Goal: Transaction & Acquisition: Subscribe to service/newsletter

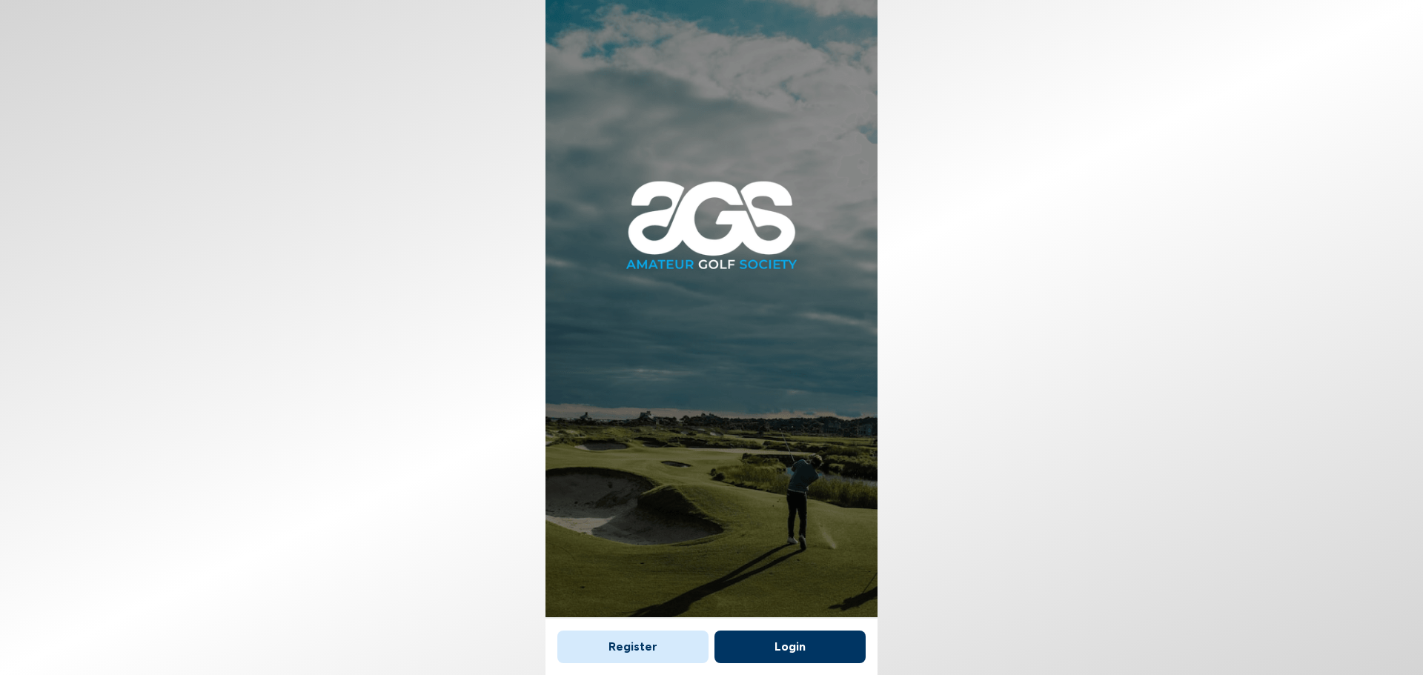
click at [804, 643] on button "Login" at bounding box center [789, 647] width 151 height 33
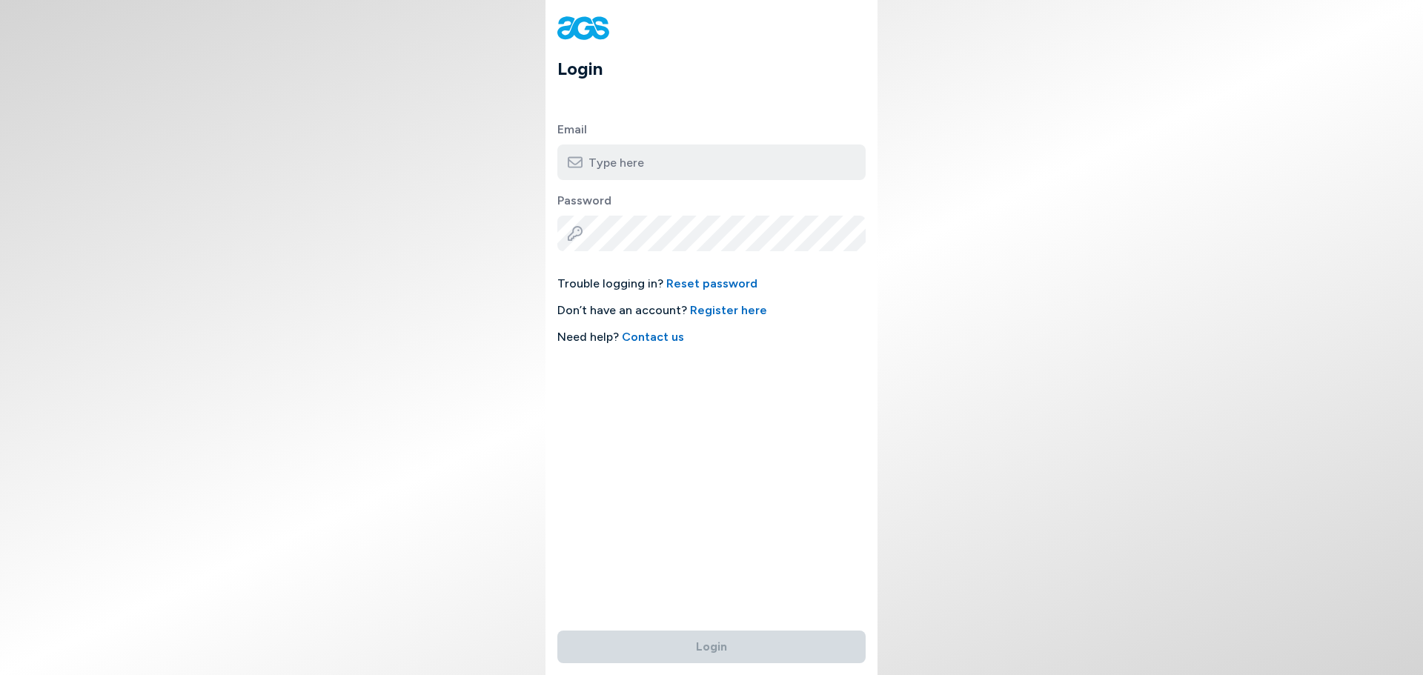
type input "[EMAIL_ADDRESS][DOMAIN_NAME]"
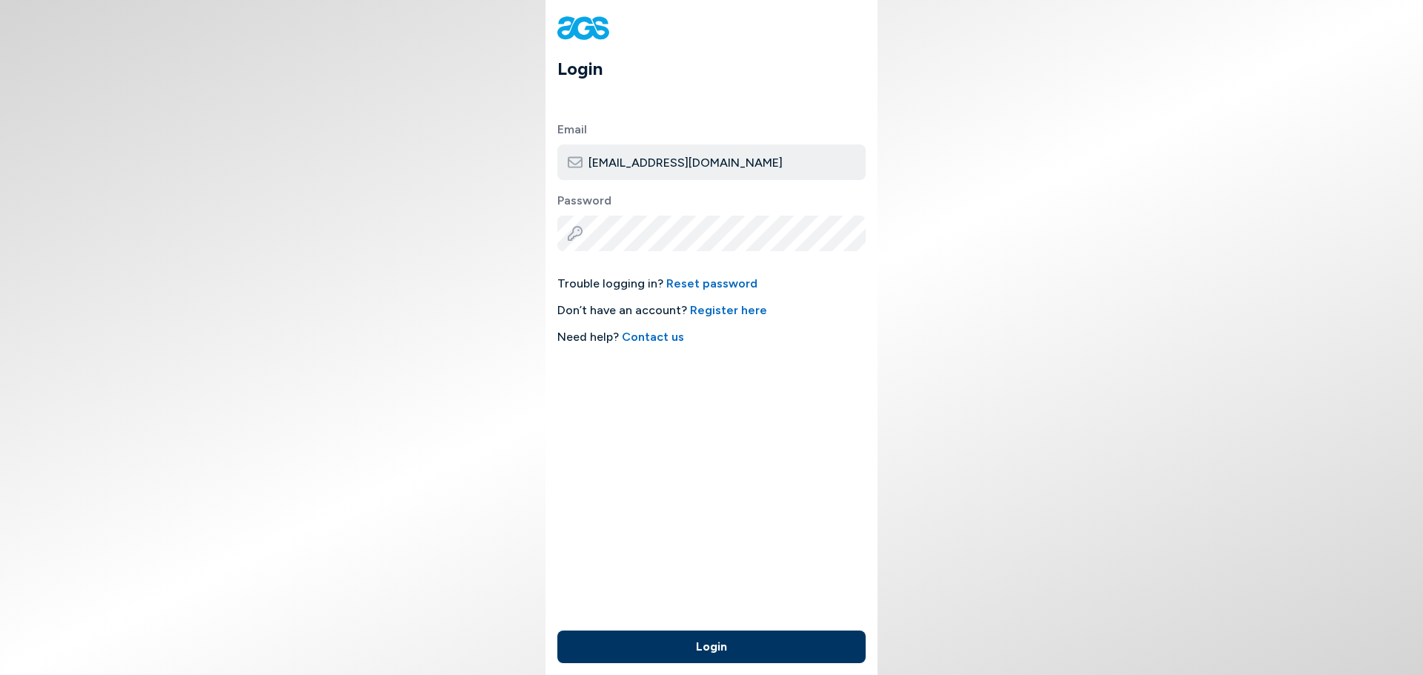
click at [737, 643] on button "Login" at bounding box center [711, 647] width 308 height 33
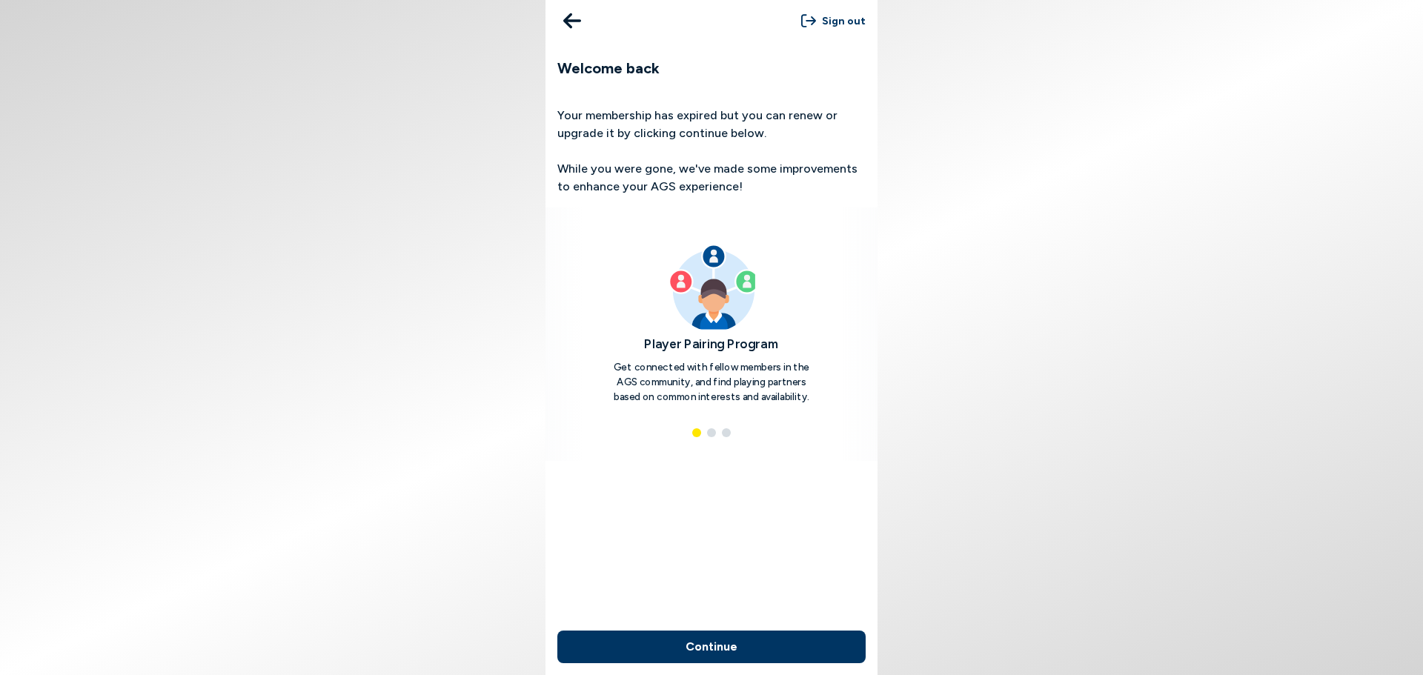
click at [855, 343] on div "Player Pairing Program Get connected with fellow members in the AGS community, …" at bounding box center [712, 324] width 316 height 161
click at [906, 345] on body "Sign out Welcome back Your membership has expired but you can renew or upgrade …" at bounding box center [711, 337] width 1423 height 675
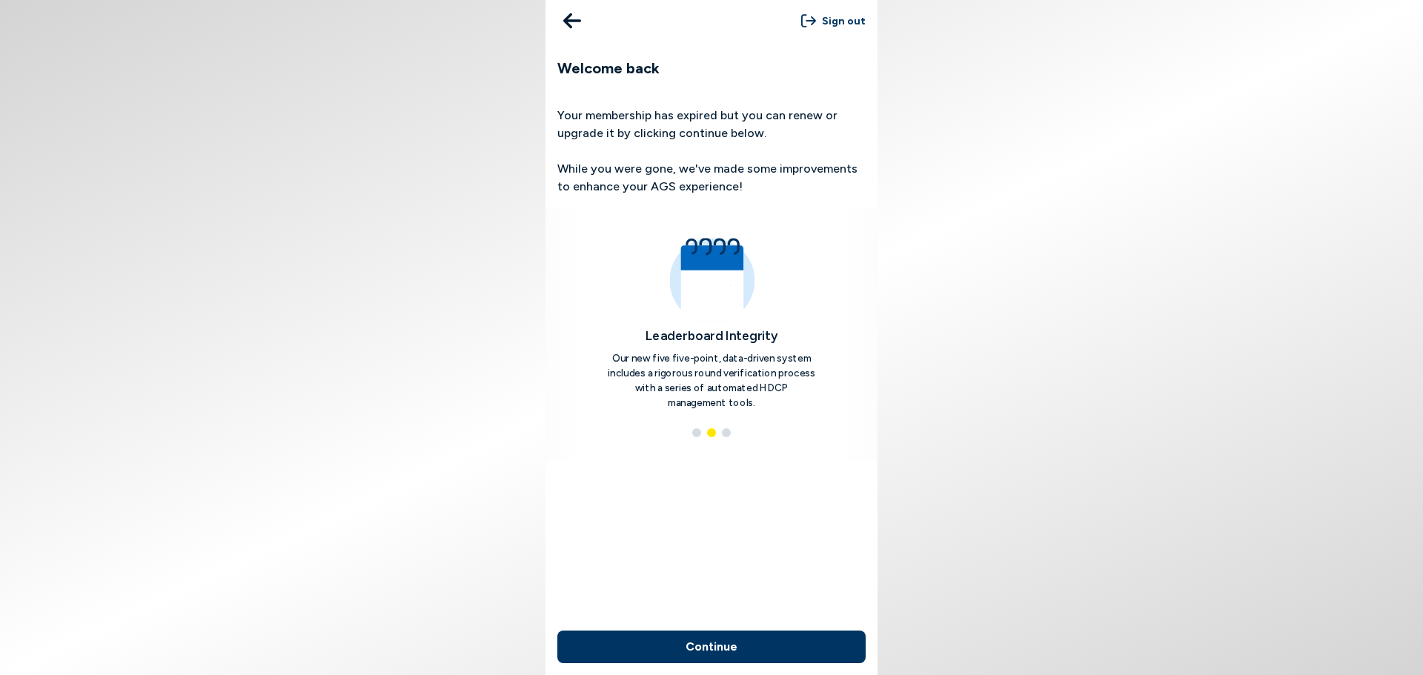
click at [786, 651] on button "Continue" at bounding box center [711, 647] width 308 height 33
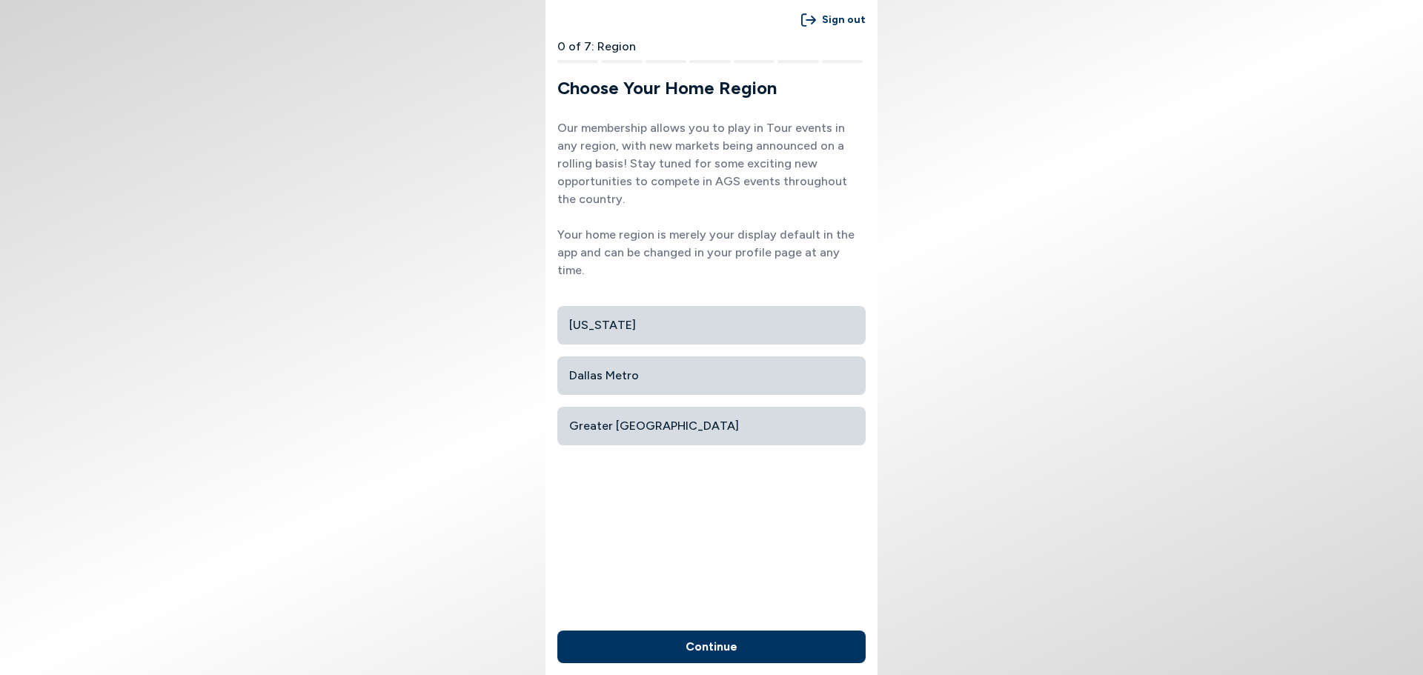
click at [762, 653] on button "Continue" at bounding box center [711, 647] width 308 height 33
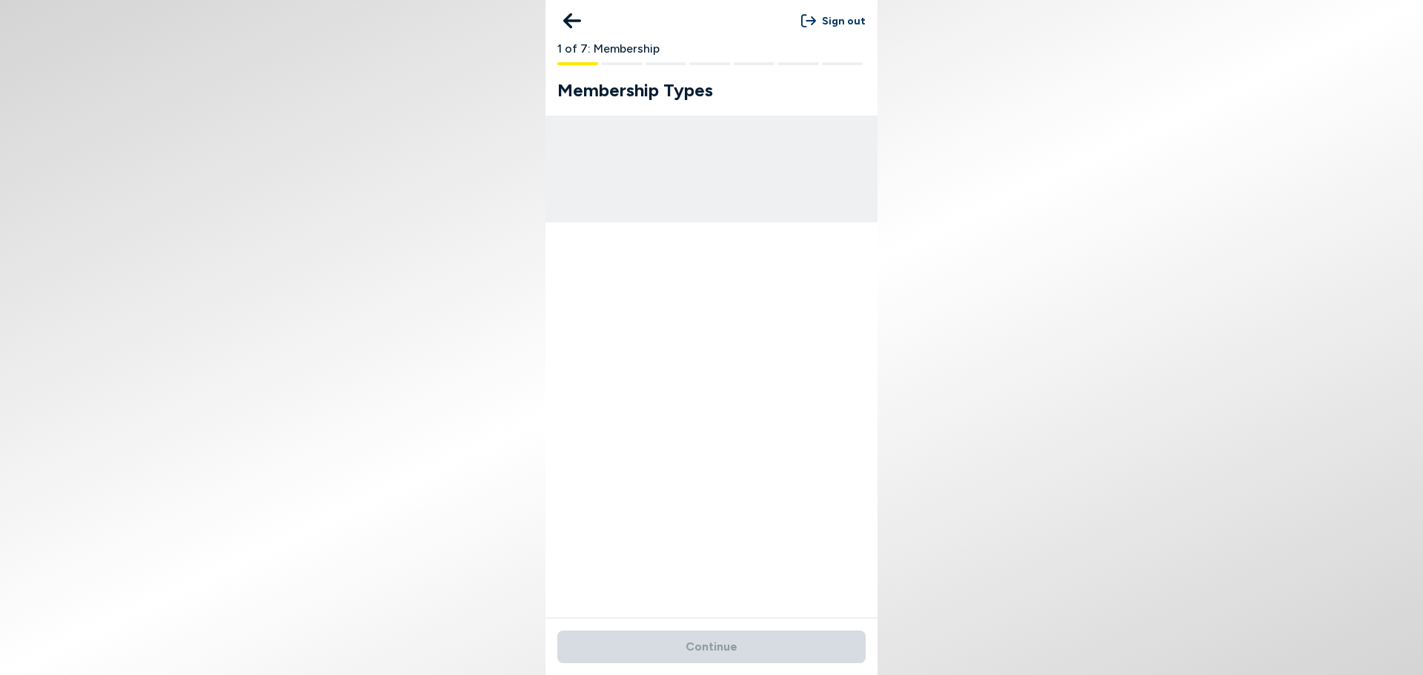
click at [573, 15] on icon at bounding box center [572, 21] width 18 height 30
click at [574, 19] on icon at bounding box center [572, 21] width 18 height 30
click at [567, 20] on icon at bounding box center [572, 21] width 18 height 16
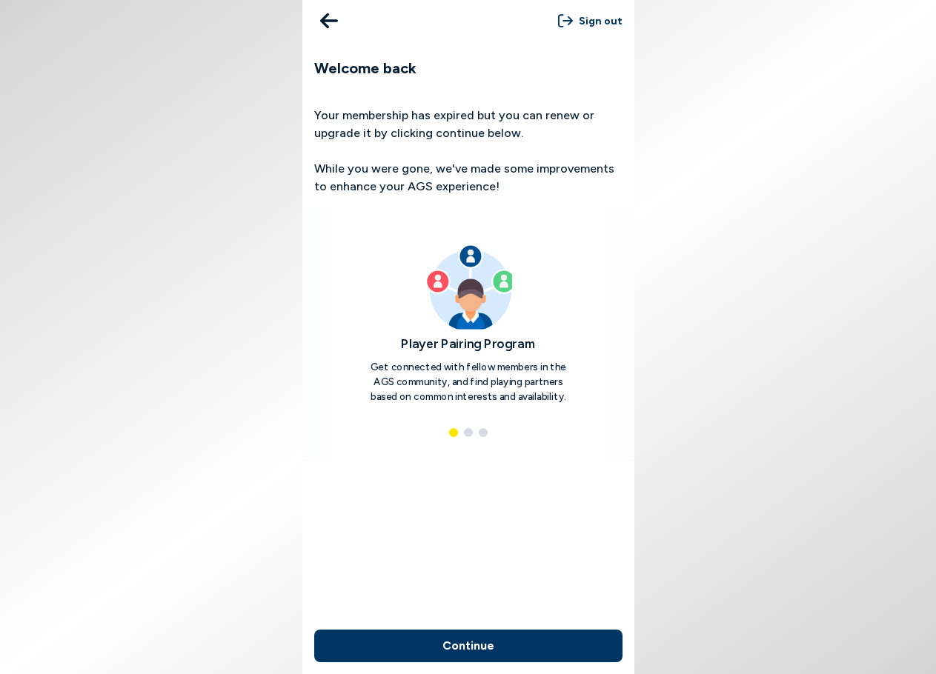
click at [480, 637] on button "Continue" at bounding box center [468, 646] width 308 height 33
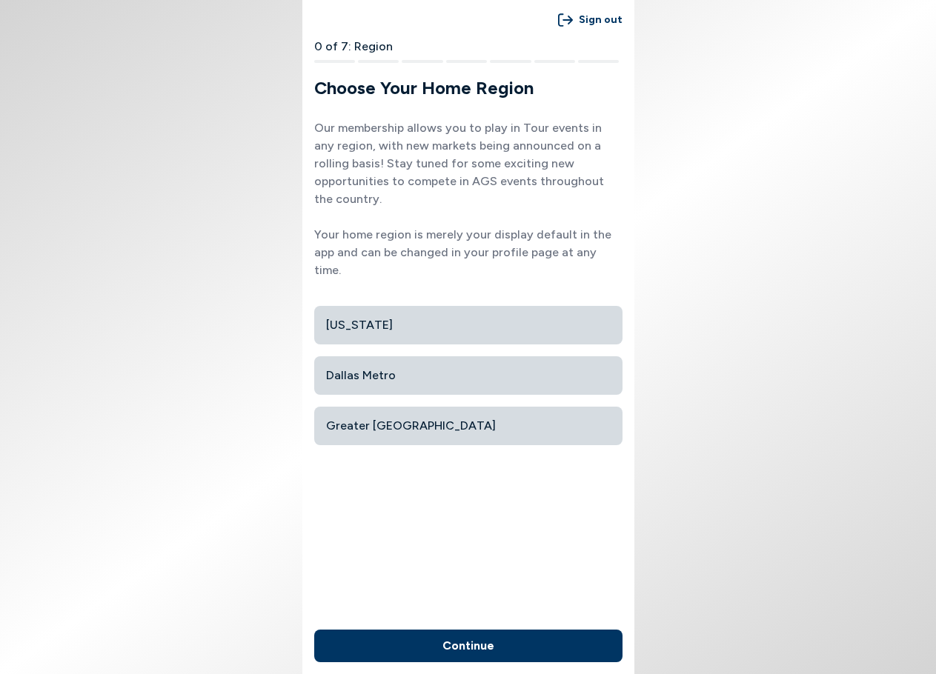
click at [445, 651] on button "Continue" at bounding box center [468, 646] width 308 height 33
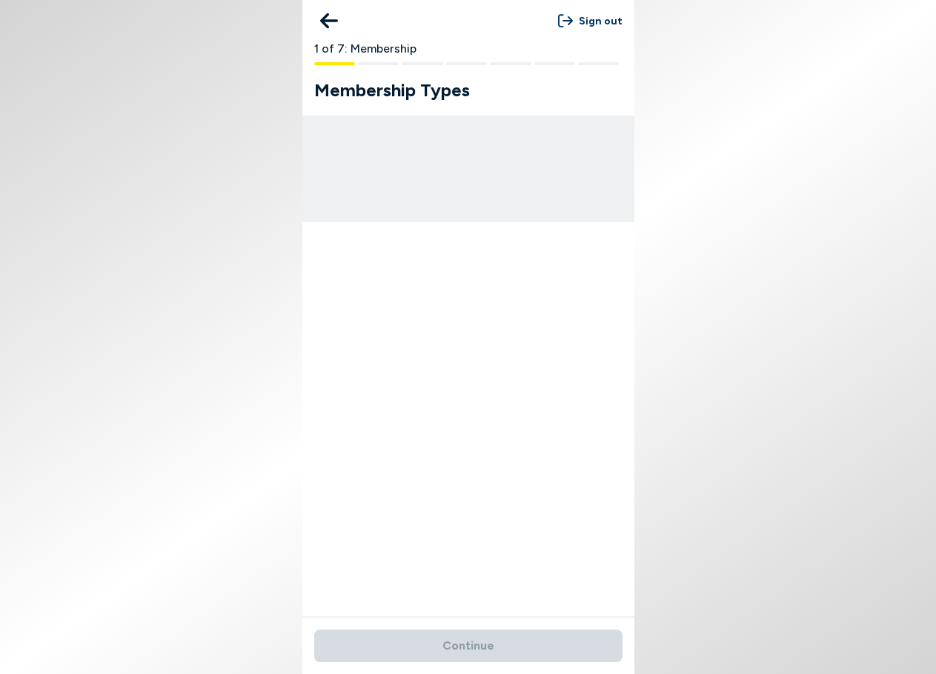
click at [325, 20] on icon at bounding box center [329, 21] width 18 height 16
